Goal: Find contact information: Find contact information

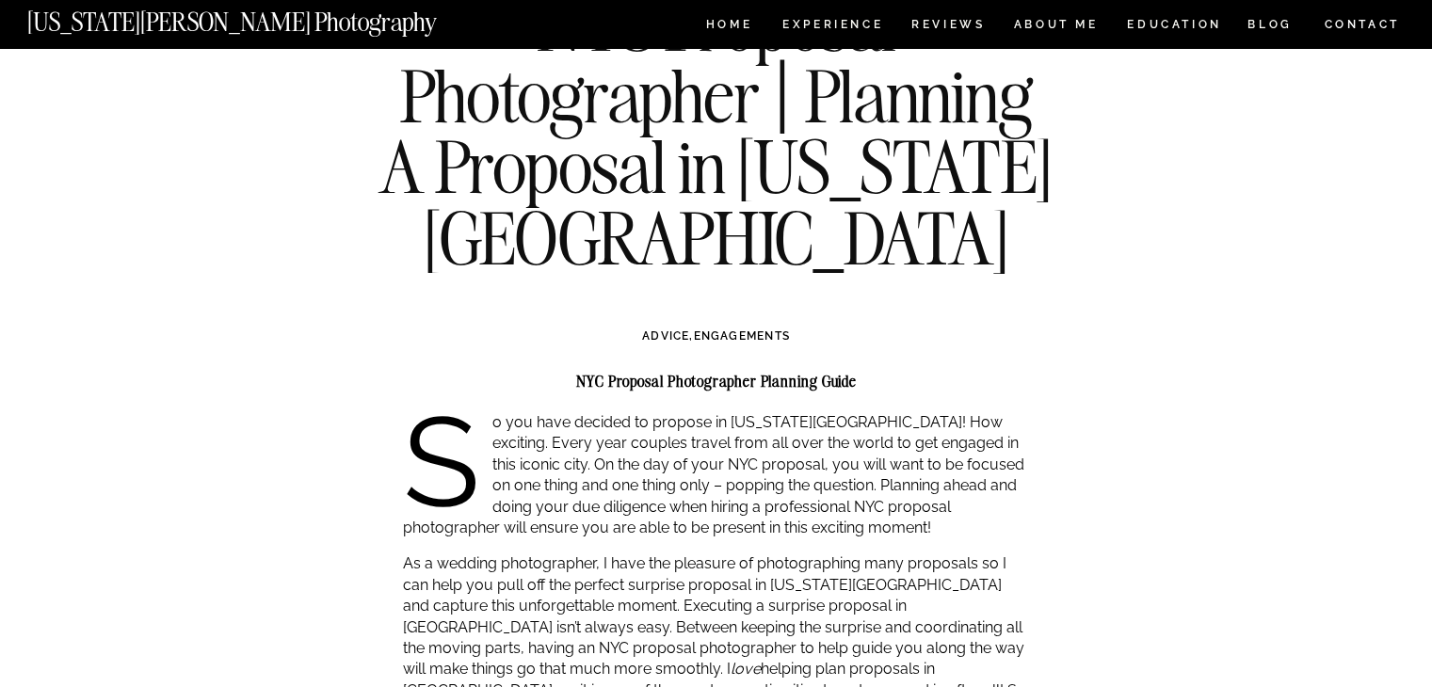
scroll to position [377, 0]
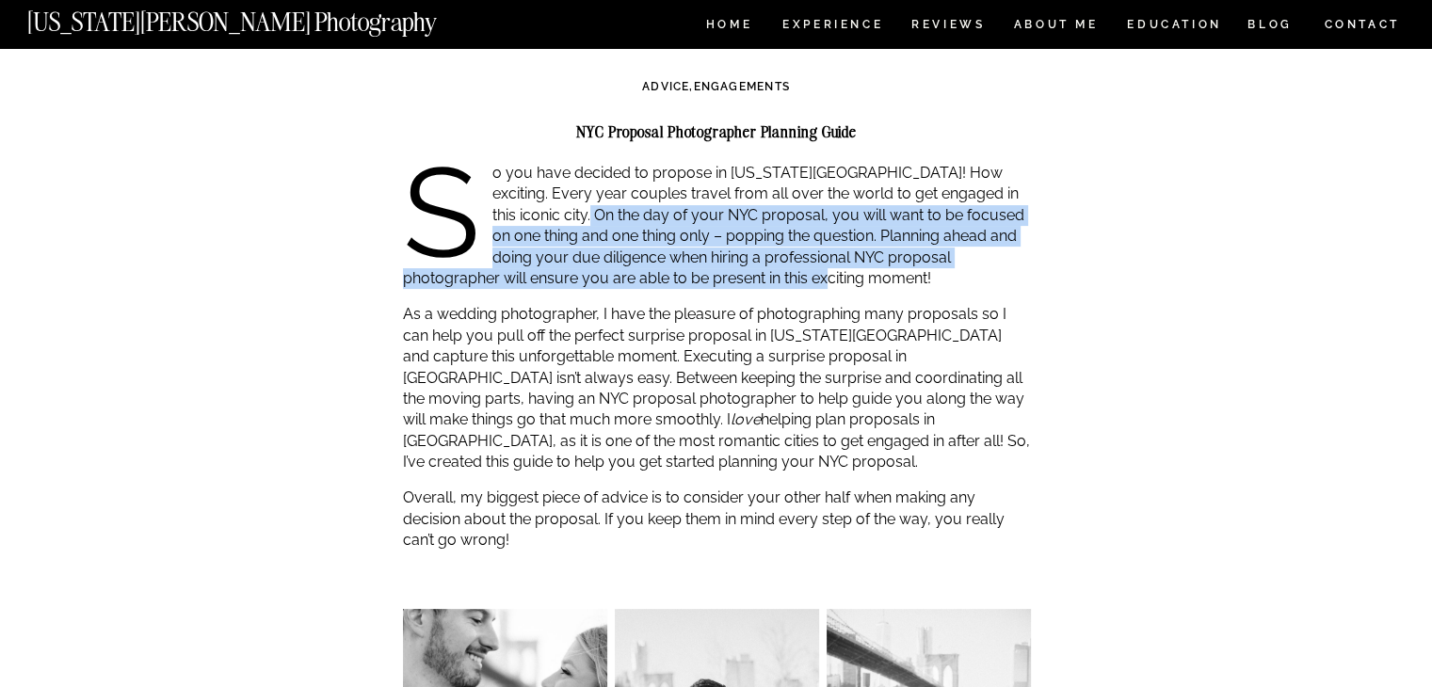
drag, startPoint x: 561, startPoint y: 213, endPoint x: 754, endPoint y: 271, distance: 201.7
click at [755, 271] on p "So you have decided to propose in New York city! How exciting. Every year coupl…" at bounding box center [717, 226] width 628 height 126
click at [682, 259] on p "So you have decided to propose in New York city! How exciting. Every year coupl…" at bounding box center [717, 226] width 628 height 126
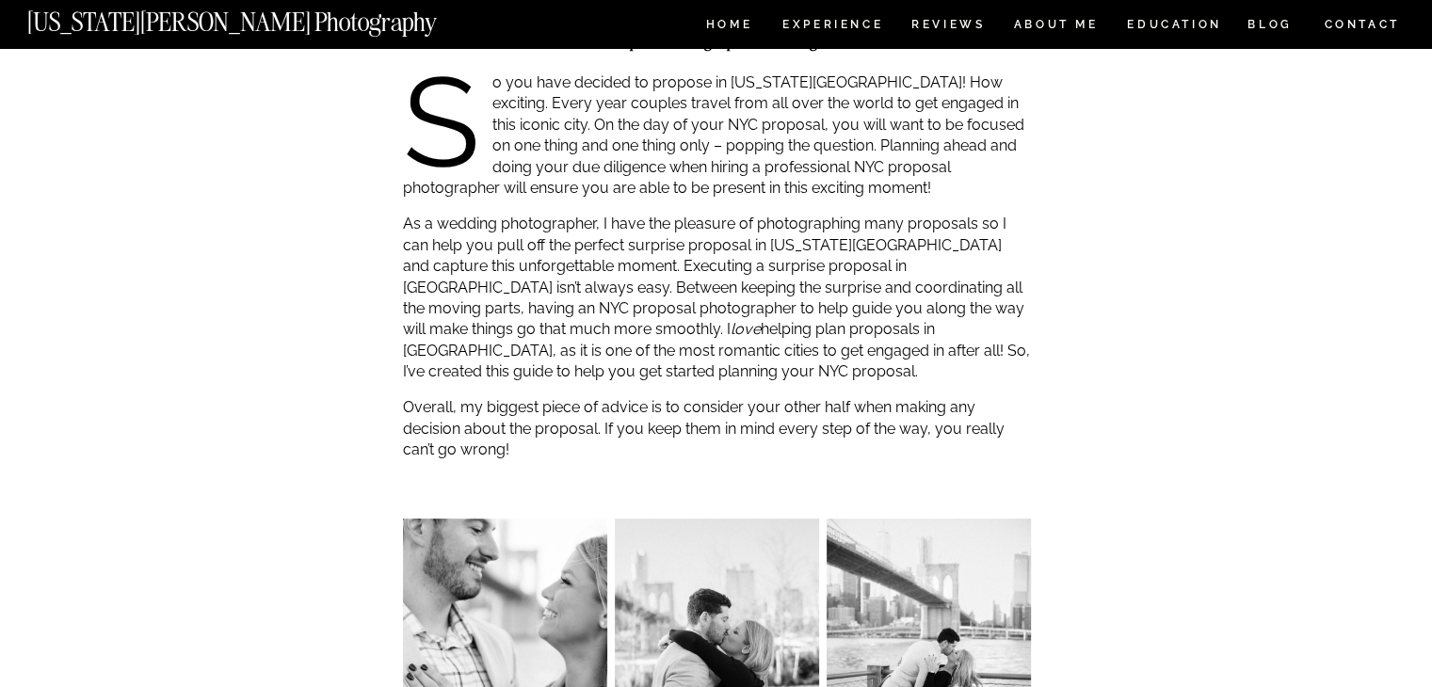
scroll to position [471, 0]
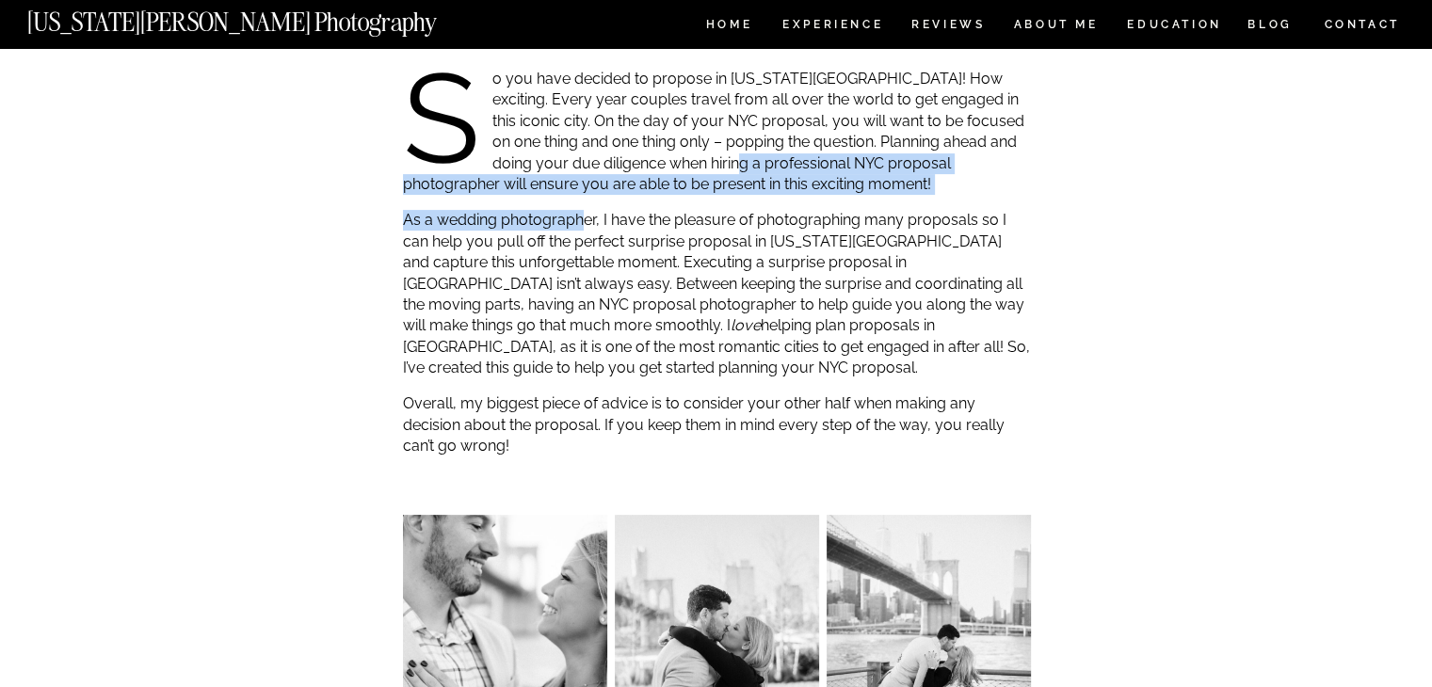
drag, startPoint x: 756, startPoint y: 155, endPoint x: 576, endPoint y: 215, distance: 189.4
click at [570, 223] on p "As a wedding photographer, I have the pleasure of photographing many proposals …" at bounding box center [717, 294] width 628 height 169
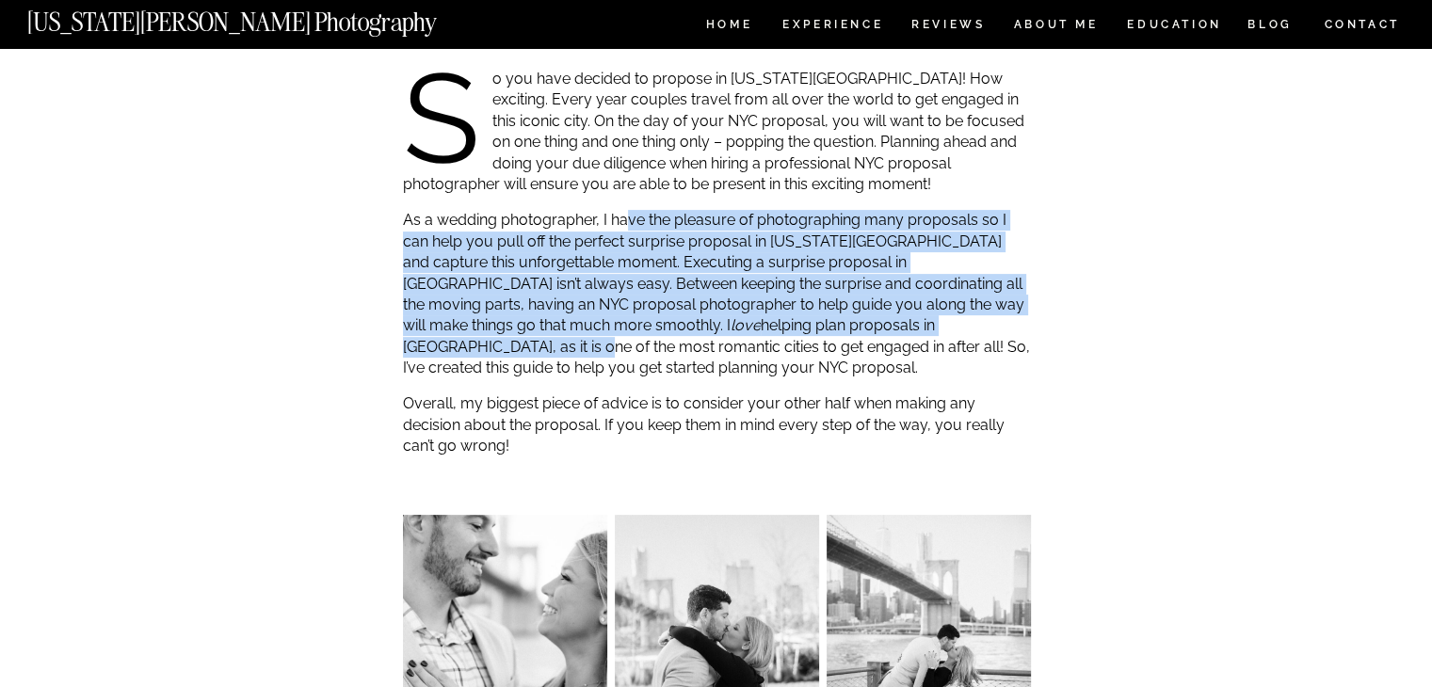
drag, startPoint x: 625, startPoint y: 229, endPoint x: 878, endPoint y: 322, distance: 269.0
click at [878, 322] on p "As a wedding photographer, I have the pleasure of photographing many proposals …" at bounding box center [717, 294] width 628 height 169
click at [751, 283] on p "As a wedding photographer, I have the pleasure of photographing many proposals …" at bounding box center [717, 294] width 628 height 169
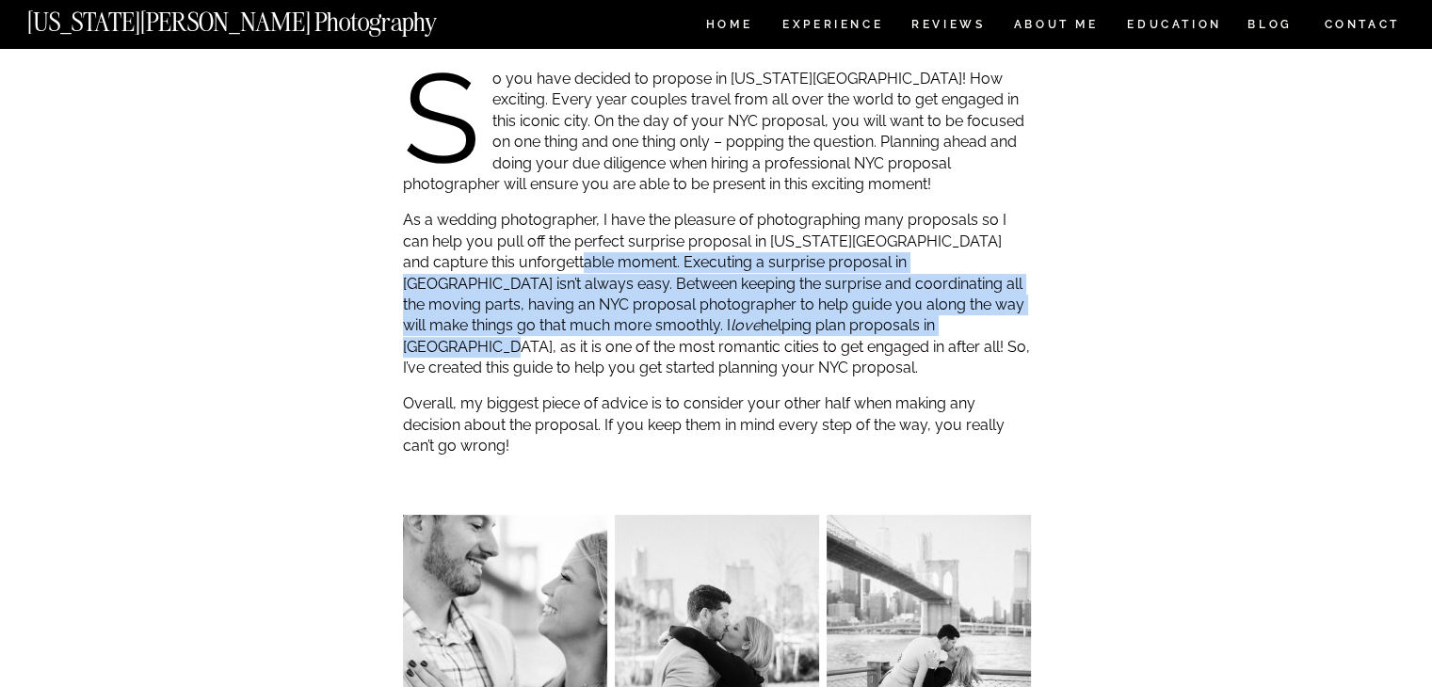
drag, startPoint x: 573, startPoint y: 261, endPoint x: 767, endPoint y: 319, distance: 203.5
click at [767, 319] on p "As a wedding photographer, I have the pleasure of photographing many proposals …" at bounding box center [717, 294] width 628 height 169
drag, startPoint x: 706, startPoint y: 319, endPoint x: 597, endPoint y: 321, distance: 109.3
click at [706, 320] on p "As a wedding photographer, I have the pleasure of photographing many proposals …" at bounding box center [717, 294] width 628 height 169
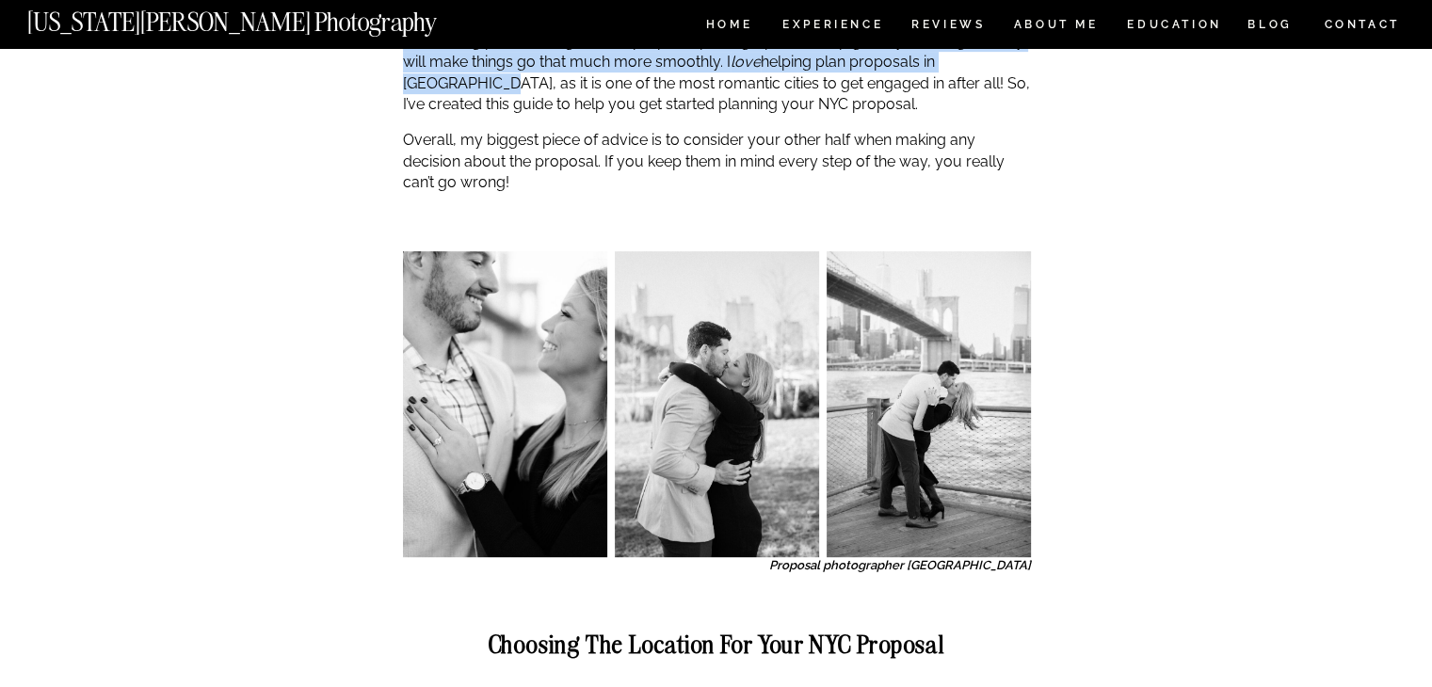
scroll to position [753, 0]
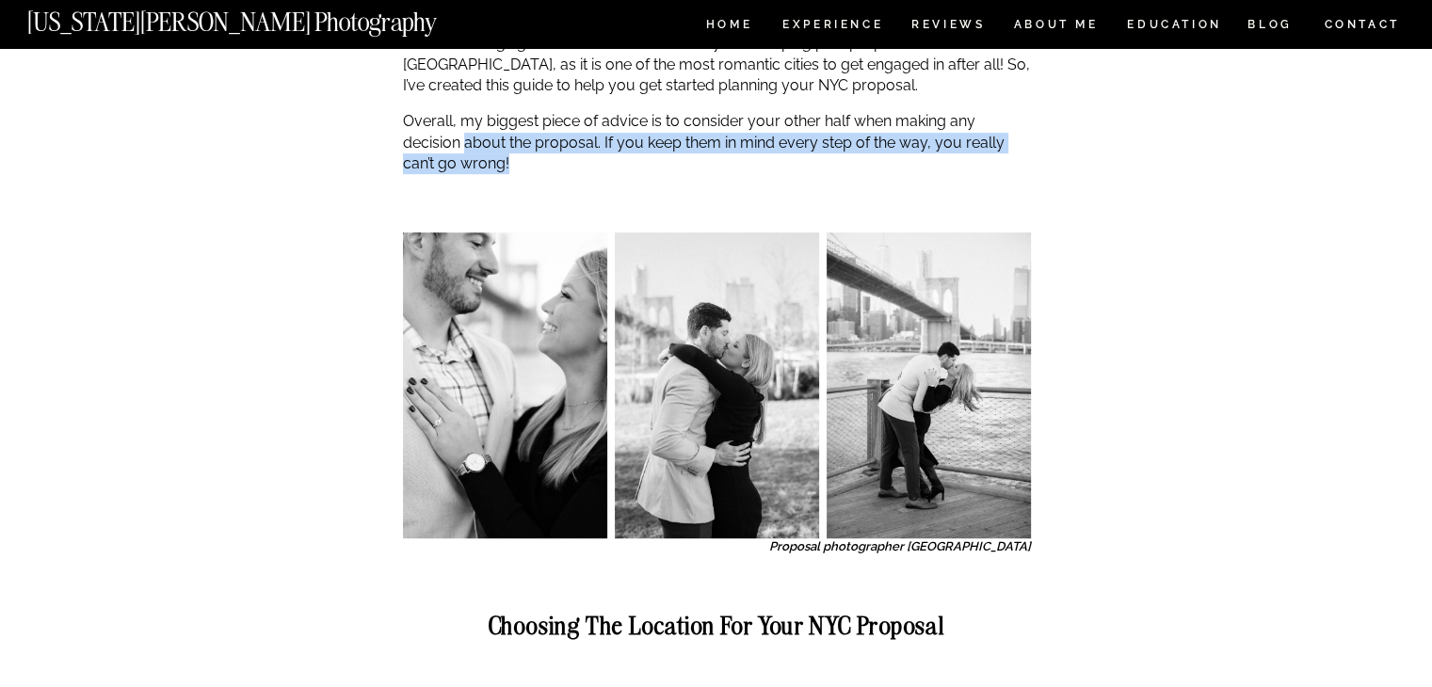
drag, startPoint x: 462, startPoint y: 137, endPoint x: 604, endPoint y: 180, distance: 147.5
click at [645, 137] on p "Overall, my biggest piece of advice is to consider your other half when making …" at bounding box center [717, 142] width 628 height 63
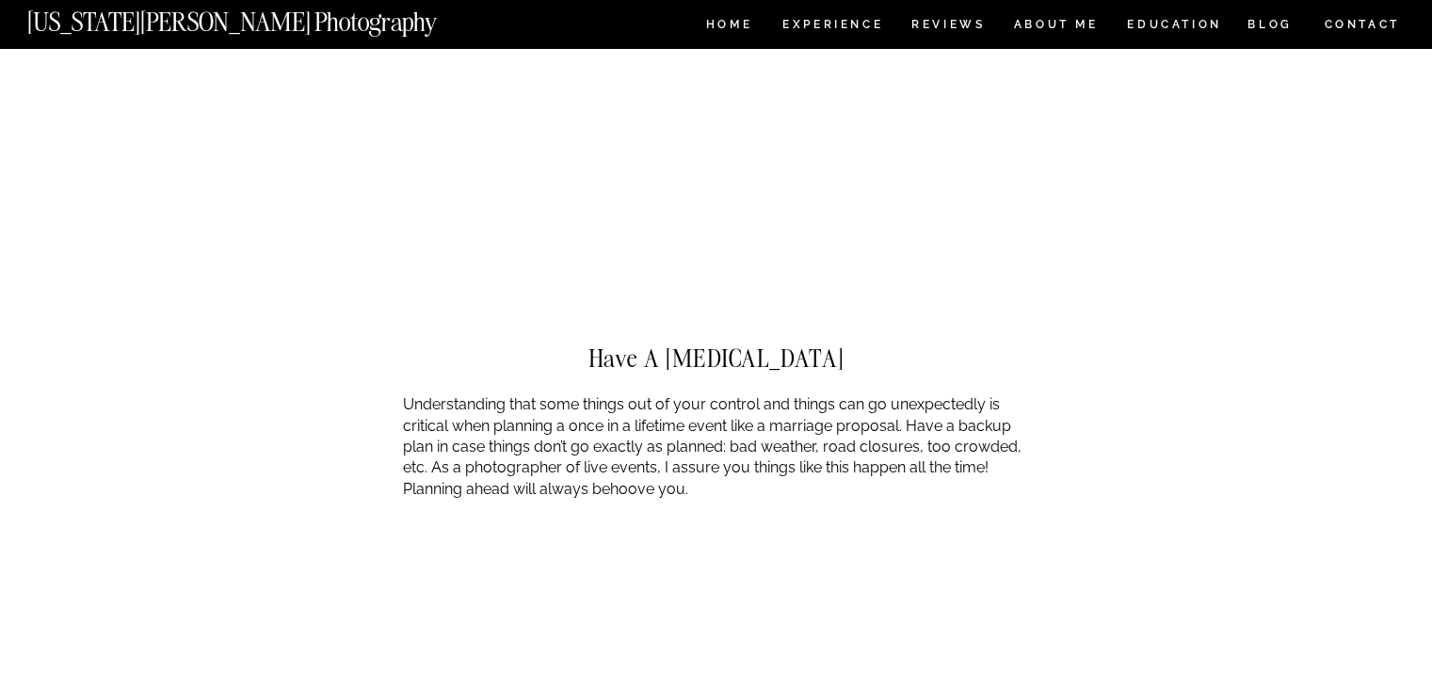
scroll to position [6403, 0]
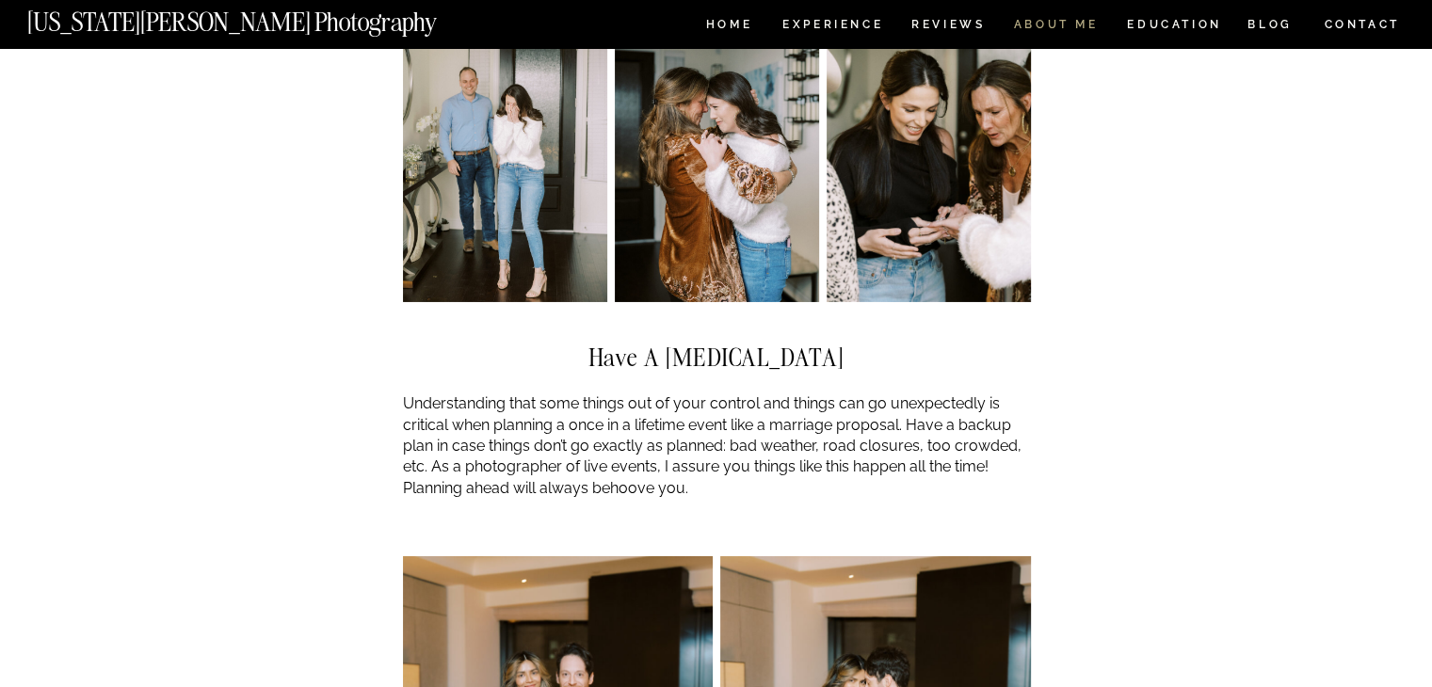
click at [1080, 26] on nav "ABOUT ME" at bounding box center [1056, 27] width 86 height 16
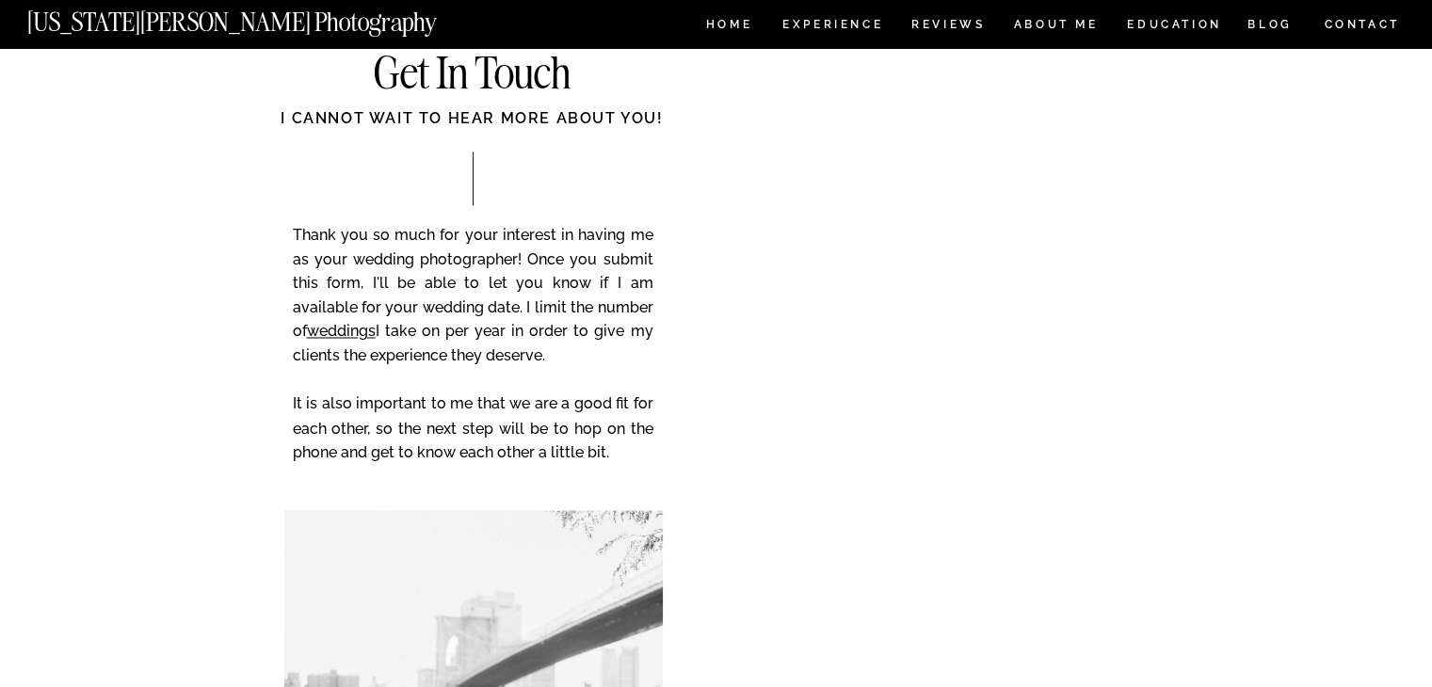
scroll to position [3108, 0]
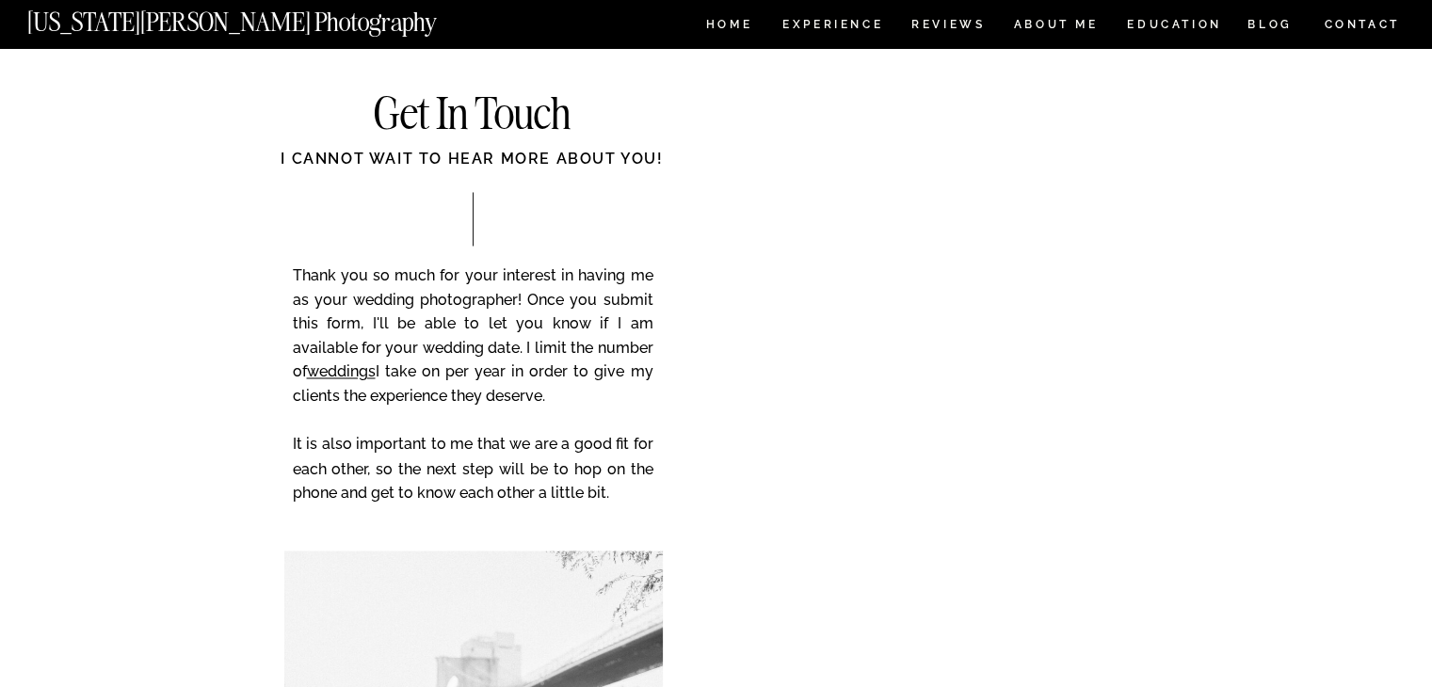
click at [1358, 27] on nav "CONTACT" at bounding box center [1362, 24] width 78 height 21
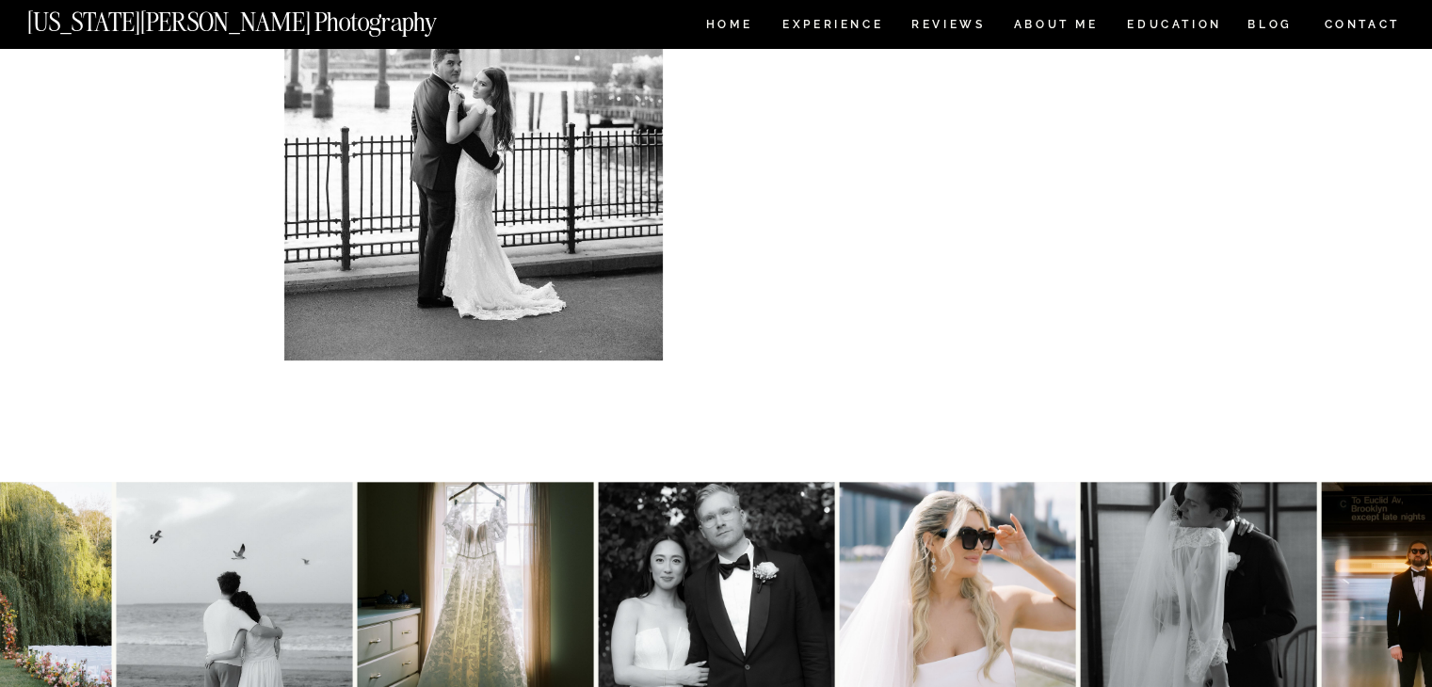
scroll to position [1116, 0]
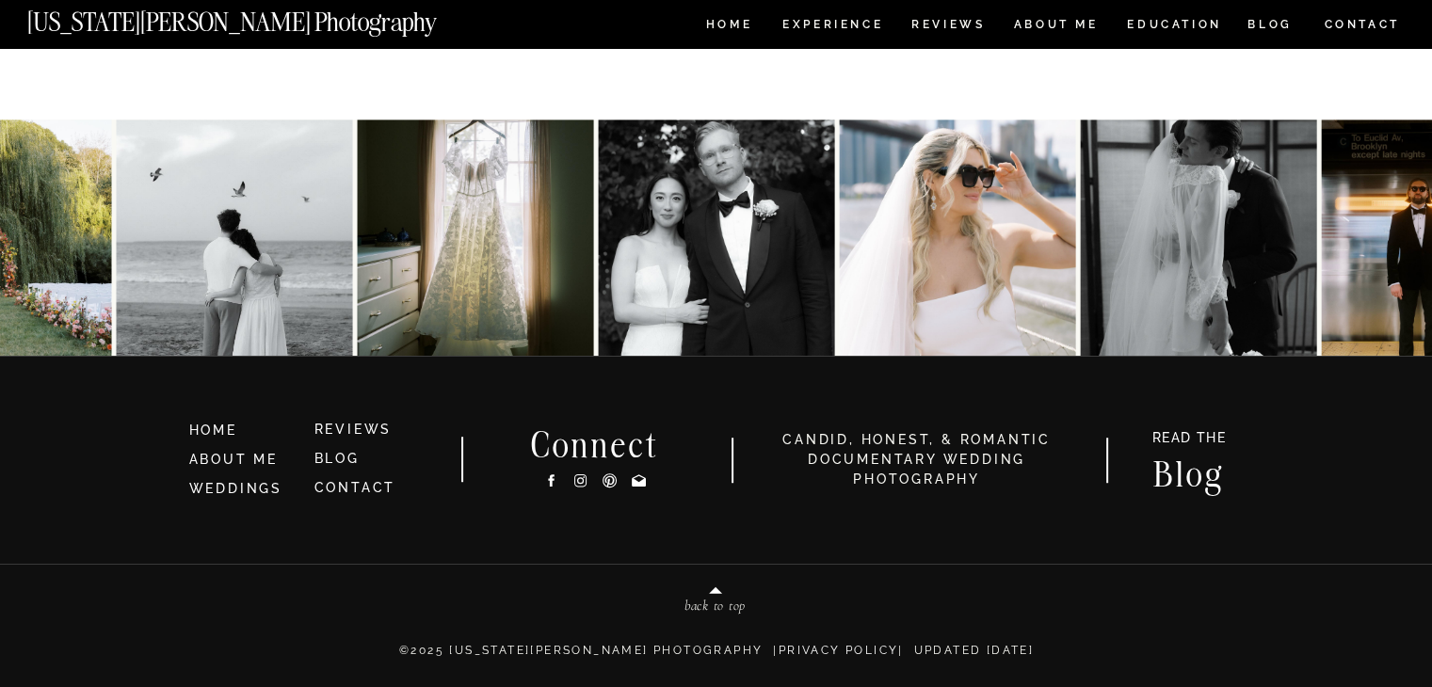
click at [218, 432] on h3 "HOME" at bounding box center [243, 431] width 109 height 21
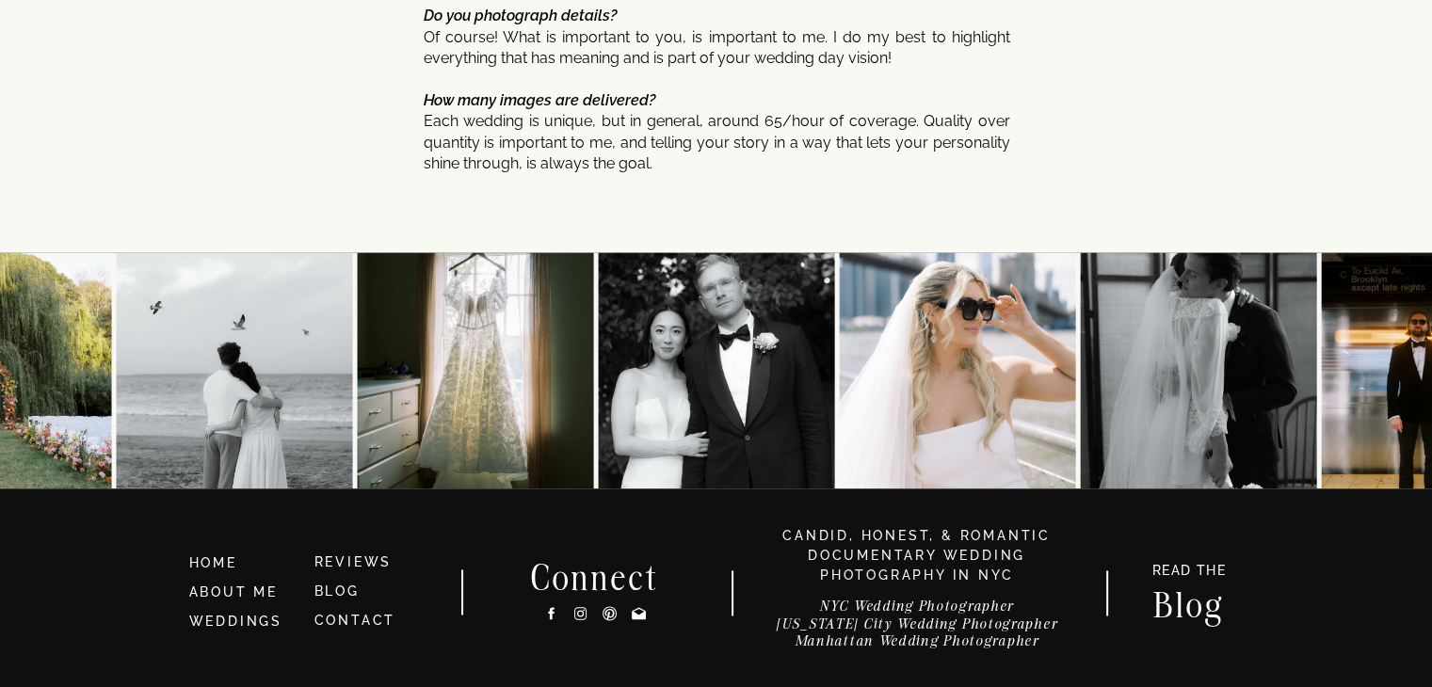
scroll to position [10184, 0]
